Goal: Information Seeking & Learning: Check status

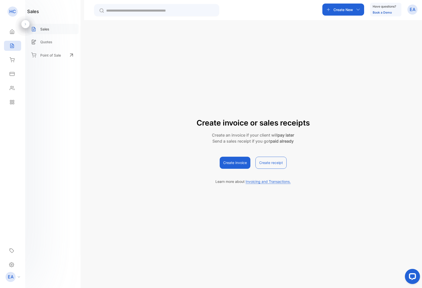
click at [49, 31] on p "Sales" at bounding box center [44, 28] width 9 height 5
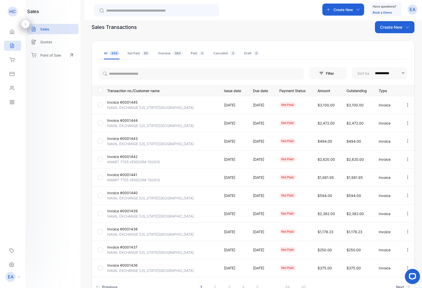
scroll to position [27, 0]
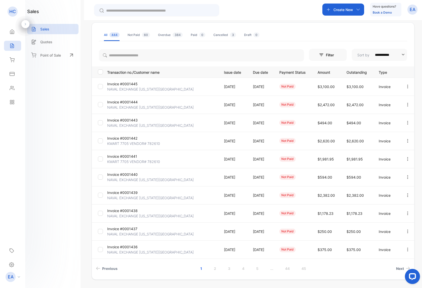
click at [135, 250] on p "NAVAL EXCHANGE [US_STATE][GEOGRAPHIC_DATA]" at bounding box center [150, 251] width 86 height 5
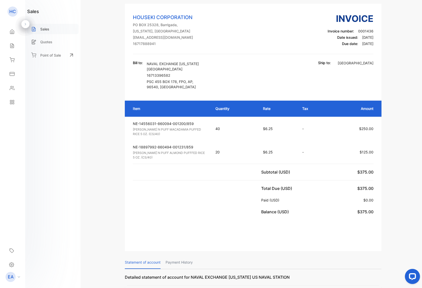
click at [43, 30] on p "Sales" at bounding box center [44, 28] width 9 height 5
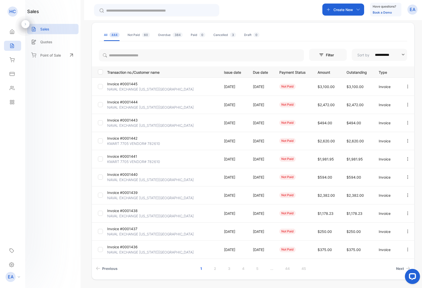
click at [133, 230] on p "Invoice #0001437" at bounding box center [125, 228] width 37 height 5
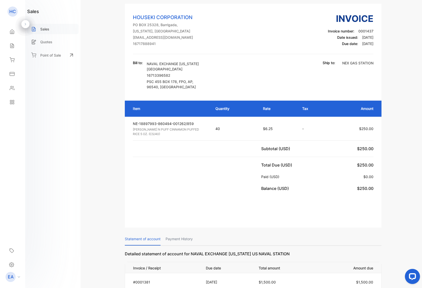
click at [46, 32] on div "Sales" at bounding box center [52, 29] width 51 height 10
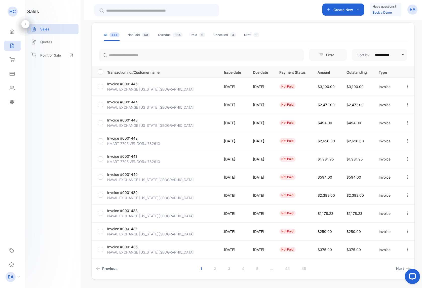
click at [126, 212] on p "Invoice #0001438" at bounding box center [125, 210] width 37 height 5
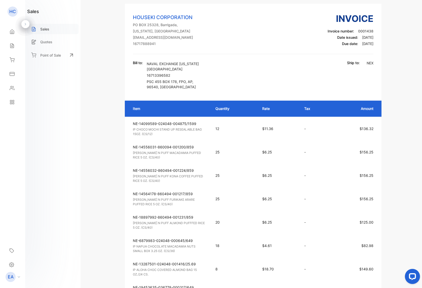
click at [43, 28] on p "Sales" at bounding box center [44, 28] width 9 height 5
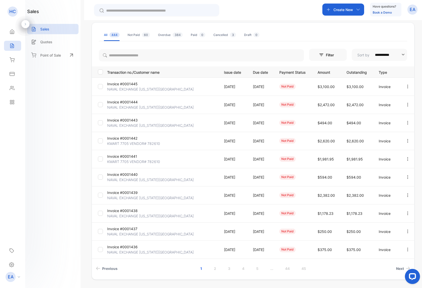
click at [115, 180] on p "NAVAL EXCHANGE [US_STATE][GEOGRAPHIC_DATA]" at bounding box center [150, 179] width 86 height 5
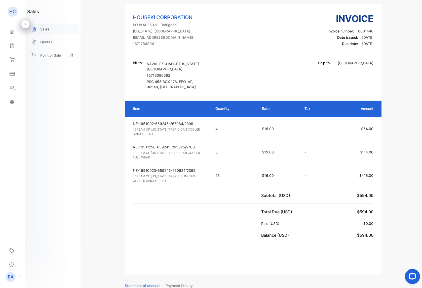
click at [44, 30] on p "Sales" at bounding box center [44, 28] width 9 height 5
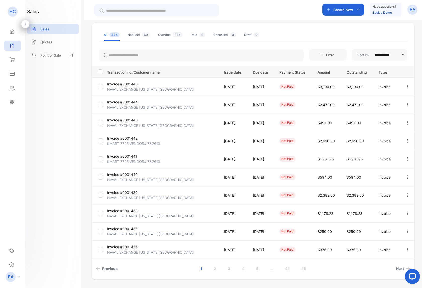
click at [133, 163] on p "KMART 7705 VENDOR# 782610" at bounding box center [133, 161] width 53 height 5
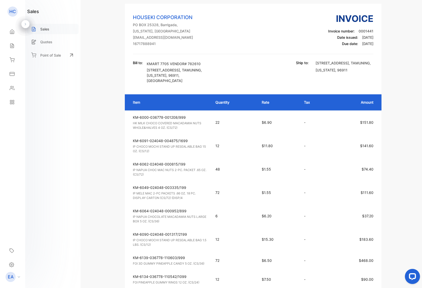
click at [50, 30] on div "Sales" at bounding box center [52, 29] width 51 height 10
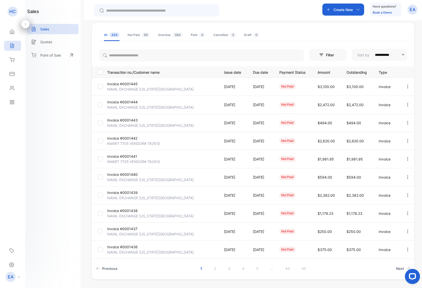
click at [123, 124] on p "NAVAL EXCHANGE [US_STATE][GEOGRAPHIC_DATA]" at bounding box center [150, 125] width 86 height 5
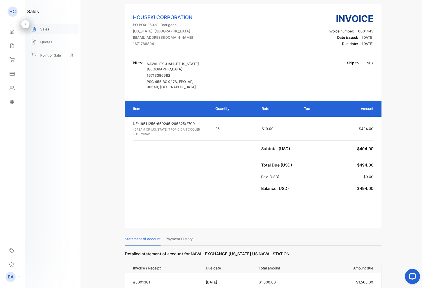
click at [41, 30] on p "Sales" at bounding box center [44, 28] width 9 height 5
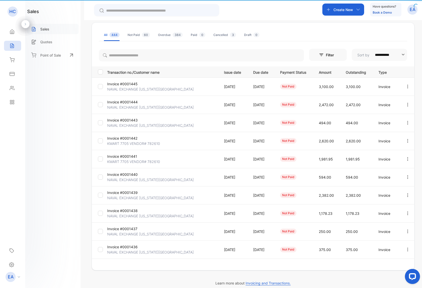
click at [41, 30] on p "Sales" at bounding box center [44, 28] width 9 height 5
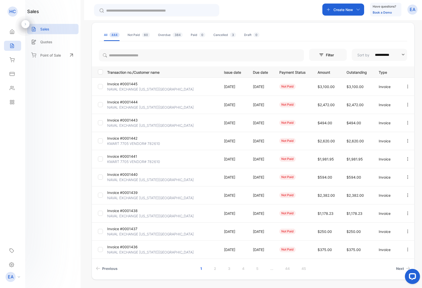
click at [133, 106] on p "NAVAL EXCHANGE [US_STATE][GEOGRAPHIC_DATA]" at bounding box center [150, 107] width 86 height 5
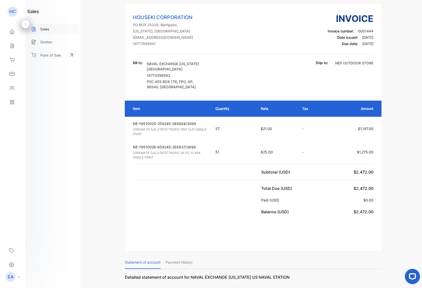
click at [46, 27] on p "Sales" at bounding box center [44, 28] width 9 height 5
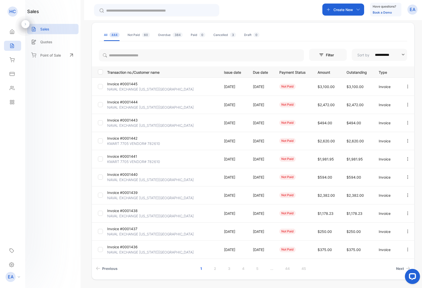
click at [126, 85] on p "Invoice #0001445" at bounding box center [125, 83] width 37 height 5
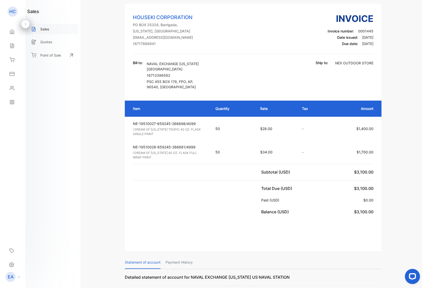
click at [47, 33] on div "Sales" at bounding box center [52, 29] width 51 height 10
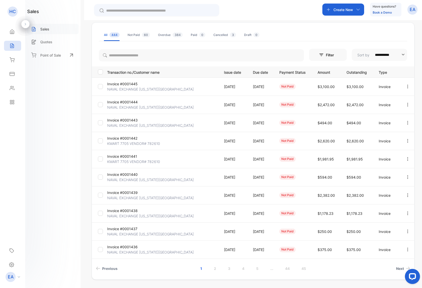
click at [46, 29] on p "Sales" at bounding box center [44, 28] width 9 height 5
click at [121, 87] on p "NAVAL EXCHANGE [US_STATE][GEOGRAPHIC_DATA]" at bounding box center [150, 88] width 86 height 5
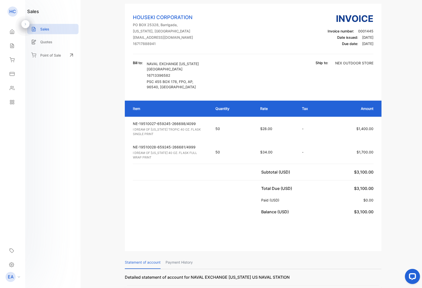
click at [49, 29] on p "Sales" at bounding box center [44, 28] width 9 height 5
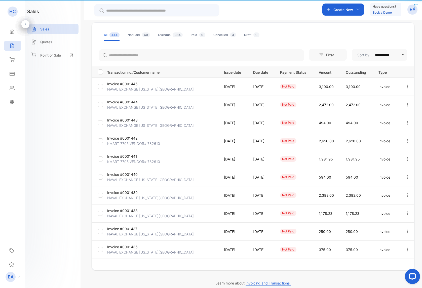
click at [49, 29] on p "Sales" at bounding box center [44, 28] width 9 height 5
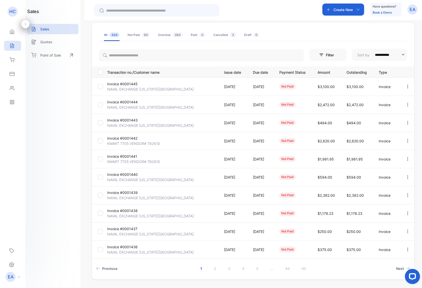
click at [138, 126] on p "NAVAL EXCHANGE [US_STATE][GEOGRAPHIC_DATA]" at bounding box center [150, 125] width 86 height 5
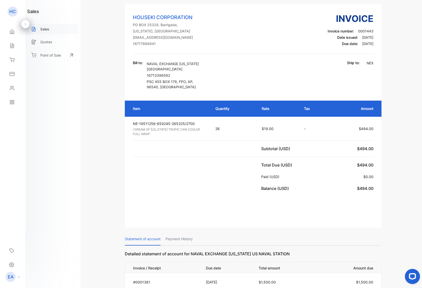
click at [40, 28] on div "Sales" at bounding box center [52, 29] width 51 height 10
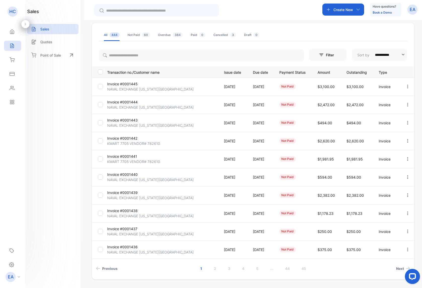
click at [131, 179] on p "NAVAL EXCHANGE [US_STATE][GEOGRAPHIC_DATA]" at bounding box center [150, 179] width 86 height 5
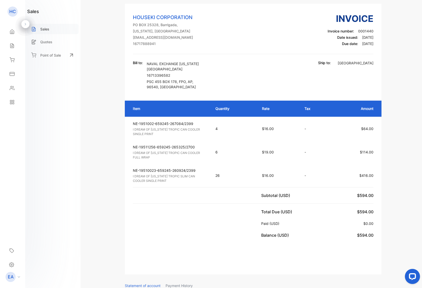
click at [43, 30] on p "Sales" at bounding box center [44, 28] width 9 height 5
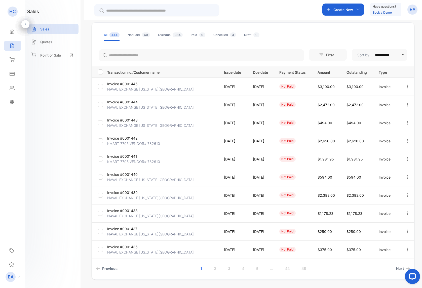
click at [132, 194] on p "Invoice #0001439" at bounding box center [125, 192] width 37 height 5
